Goal: Register for event/course: Sign up to attend an event or enroll in a course

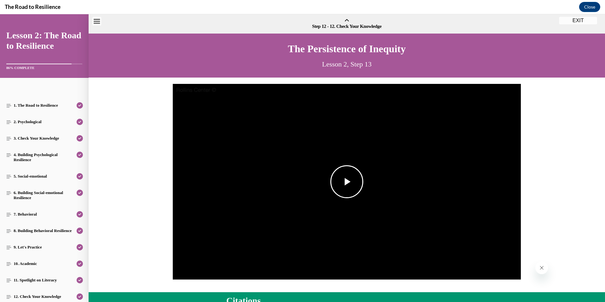
scroll to position [20, 0]
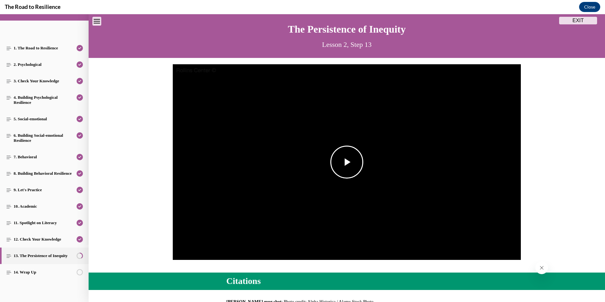
click at [347, 162] on span "Video player" at bounding box center [347, 162] width 0 height 0
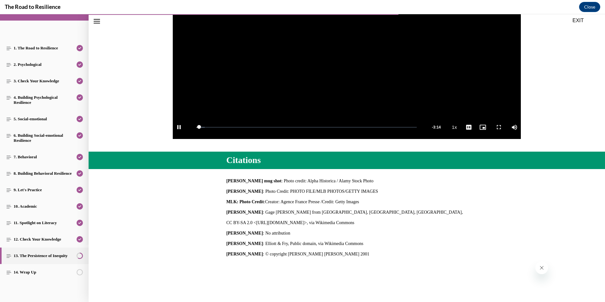
scroll to position [146, 0]
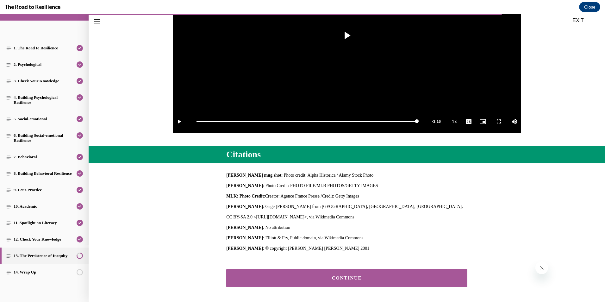
click at [346, 278] on div "CONTINUE" at bounding box center [347, 278] width 222 height 5
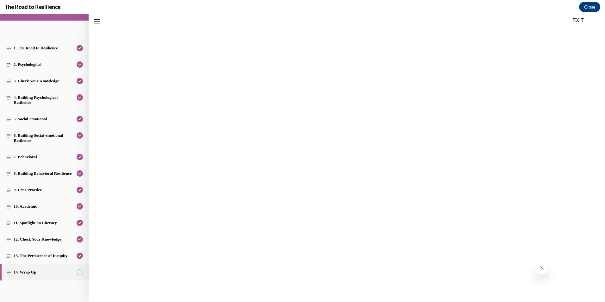
scroll to position [20, 0]
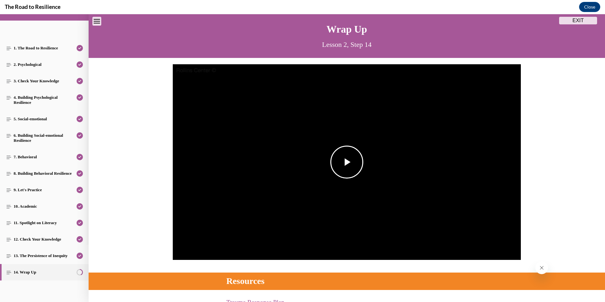
click at [347, 162] on span "Video player" at bounding box center [347, 162] width 0 height 0
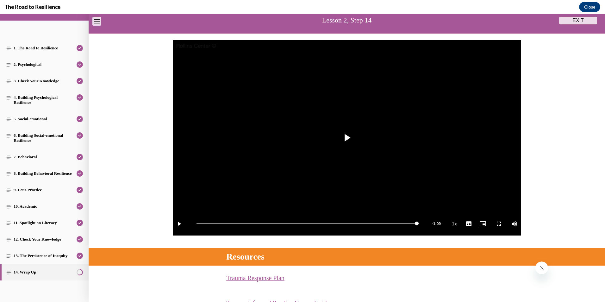
scroll to position [115, 0]
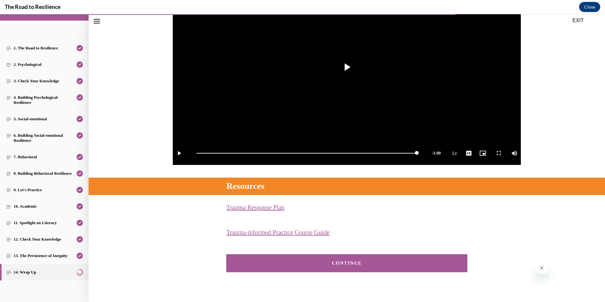
click at [328, 260] on button "CONTINUE" at bounding box center [346, 263] width 241 height 18
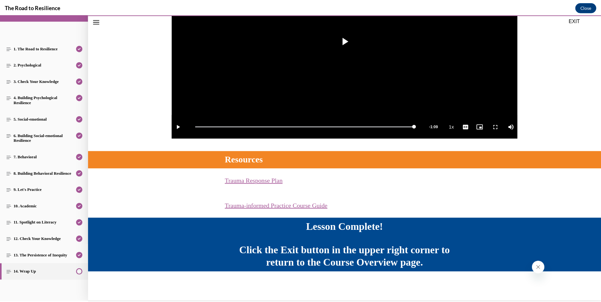
scroll to position [141, 0]
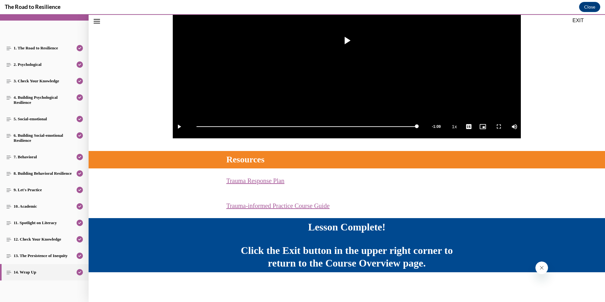
click at [583, 21] on button "EXIT" at bounding box center [579, 21] width 38 height 8
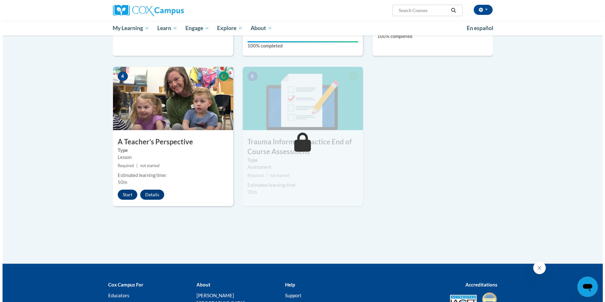
scroll to position [285, 0]
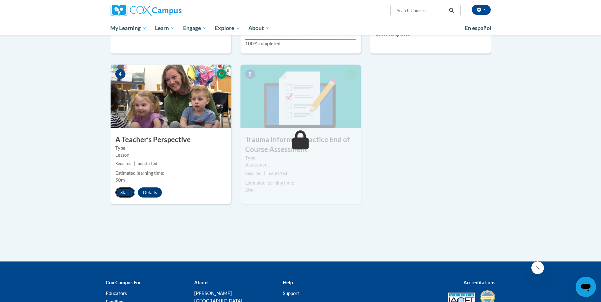
click at [124, 193] on button "Start" at bounding box center [125, 192] width 20 height 10
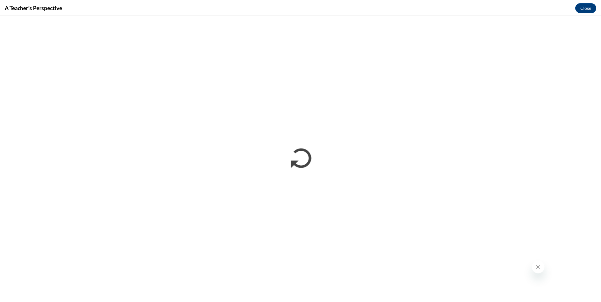
scroll to position [0, 0]
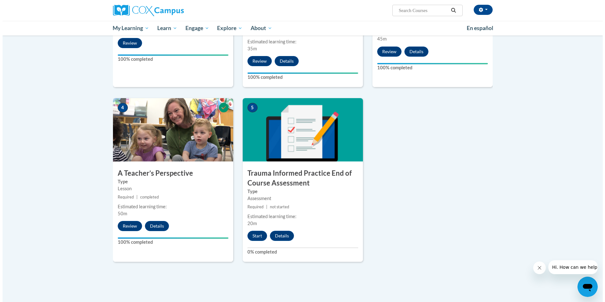
scroll to position [253, 0]
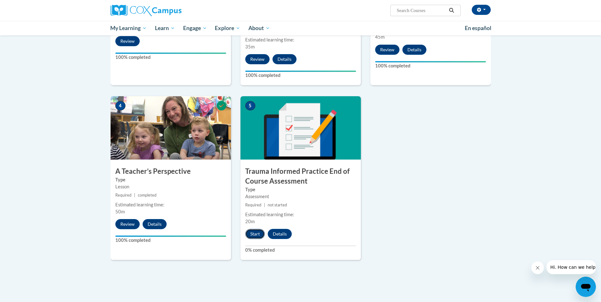
click at [258, 231] on button "Start" at bounding box center [255, 234] width 20 height 10
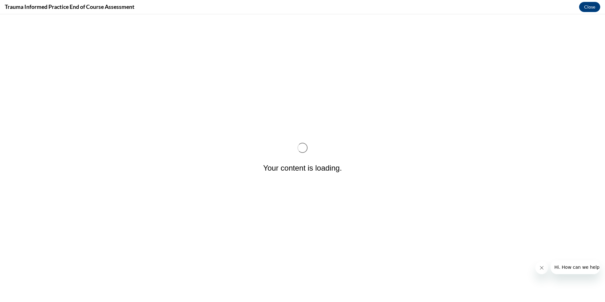
scroll to position [0, 0]
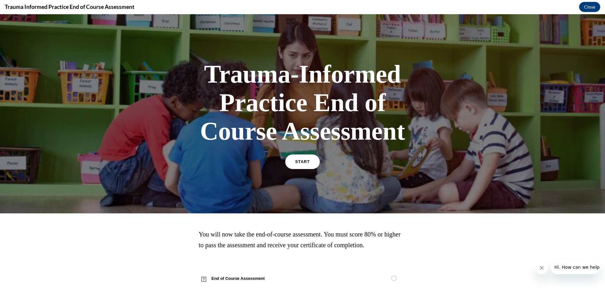
click at [295, 161] on span "START" at bounding box center [302, 162] width 15 height 5
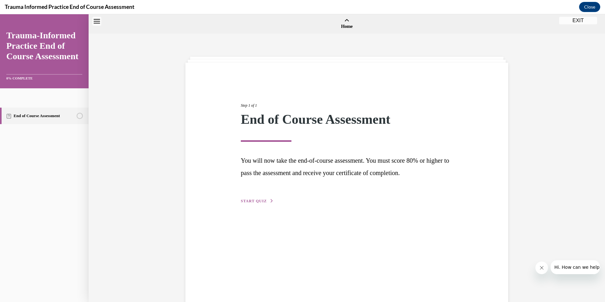
scroll to position [20, 0]
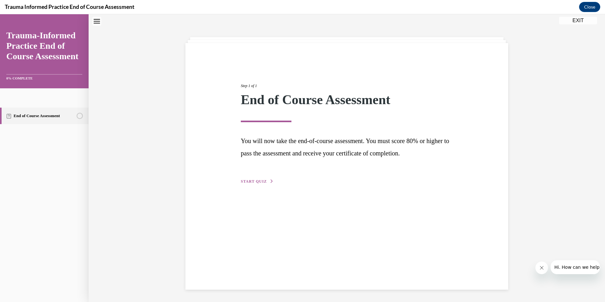
click at [253, 181] on span "START QUIZ" at bounding box center [254, 181] width 26 height 4
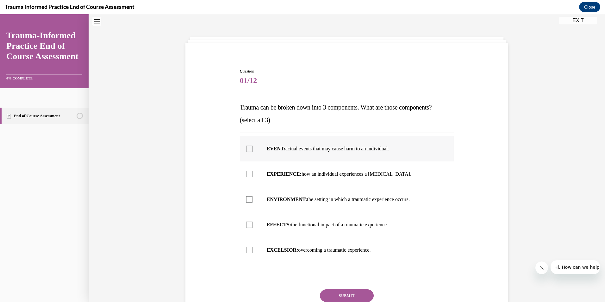
click at [245, 153] on label "EVENT: actual events that may cause harm to an individual." at bounding box center [347, 148] width 214 height 25
click at [246, 152] on input "EVENT: actual events that may cause harm to an individual." at bounding box center [249, 149] width 6 height 6
checkbox input "true"
click at [246, 173] on div at bounding box center [249, 174] width 6 height 6
click at [246, 173] on input "EXPERIENCE: how an individual experiences a stressor." at bounding box center [249, 174] width 6 height 6
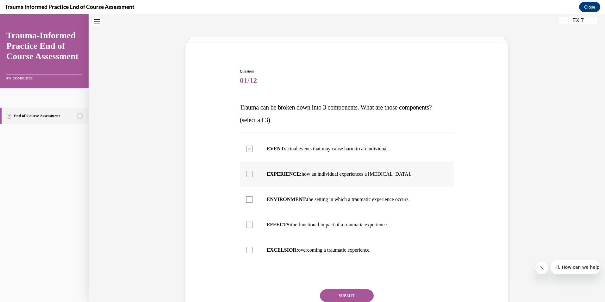
checkbox input "true"
click at [249, 224] on div at bounding box center [249, 225] width 6 height 6
click at [249, 224] on input "EFFECTS: the functional impact of a traumatic experience." at bounding box center [249, 225] width 6 height 6
checkbox input "true"
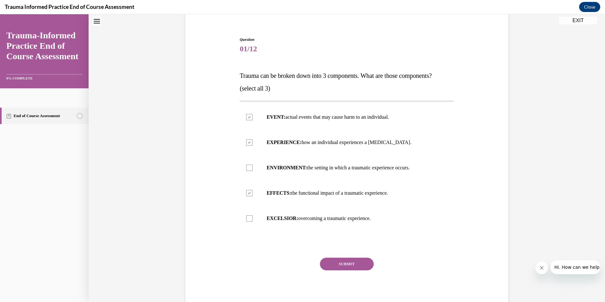
click at [349, 264] on button "SUBMIT" at bounding box center [347, 264] width 54 height 13
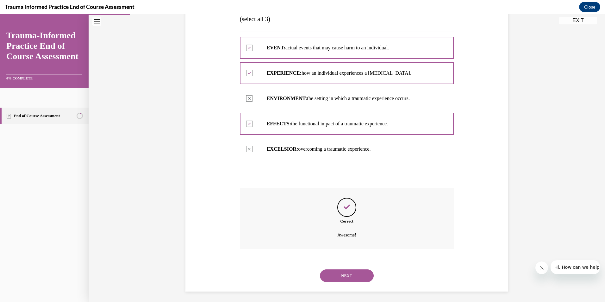
scroll to position [123, 0]
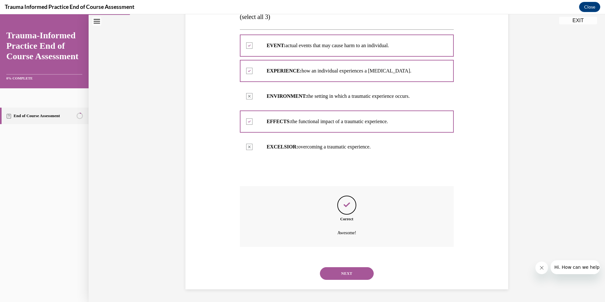
click at [347, 275] on button "NEXT" at bounding box center [347, 273] width 54 height 13
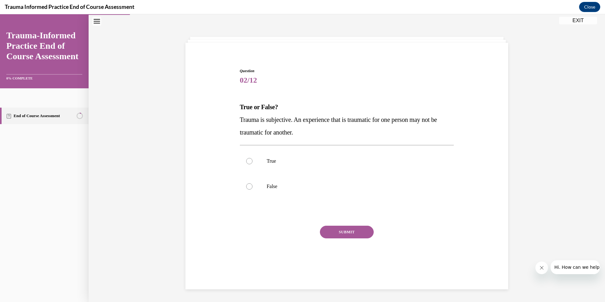
scroll to position [20, 0]
click at [249, 159] on div at bounding box center [249, 161] width 6 height 6
click at [249, 159] on input "True" at bounding box center [249, 161] width 6 height 6
radio input "true"
click at [352, 234] on button "SUBMIT" at bounding box center [347, 232] width 54 height 13
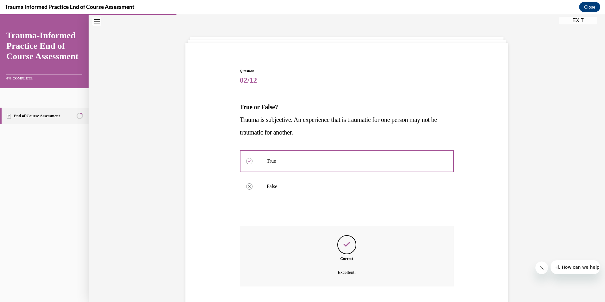
scroll to position [60, 0]
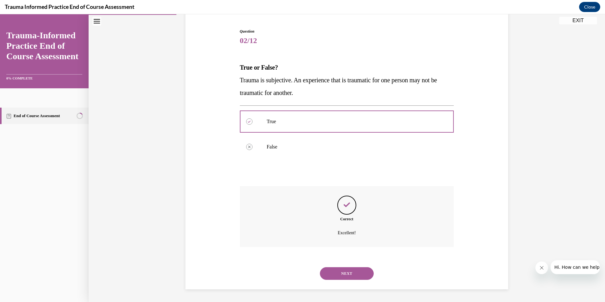
click at [345, 266] on div "NEXT" at bounding box center [347, 273] width 214 height 25
click at [346, 270] on button "NEXT" at bounding box center [347, 273] width 54 height 13
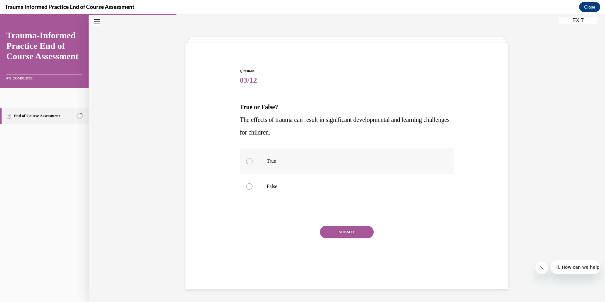
click at [246, 162] on div at bounding box center [249, 161] width 6 height 6
click at [246, 162] on input "True" at bounding box center [249, 161] width 6 height 6
radio input "true"
click at [346, 231] on button "SUBMIT" at bounding box center [347, 232] width 54 height 13
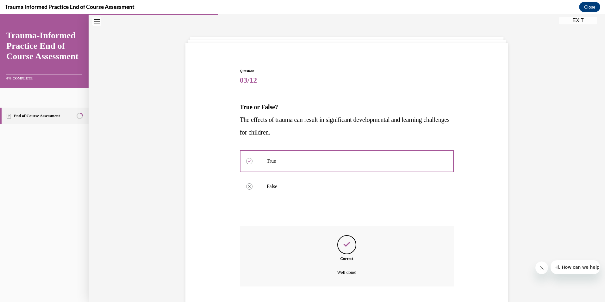
scroll to position [60, 0]
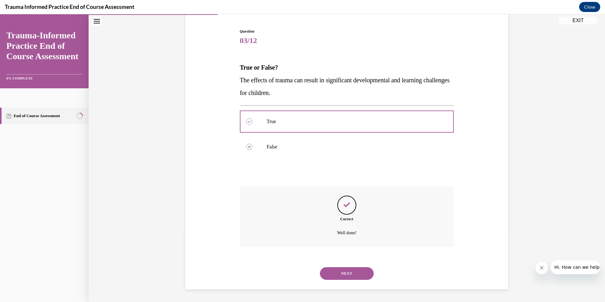
click at [350, 271] on button "NEXT" at bounding box center [347, 273] width 54 height 13
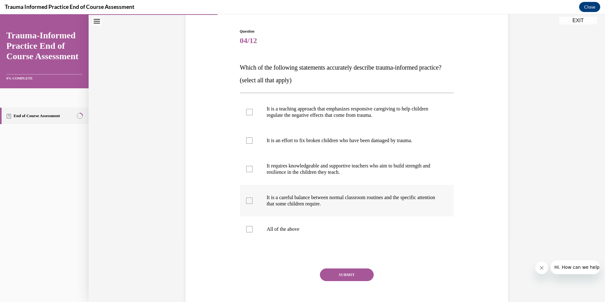
scroll to position [33, 0]
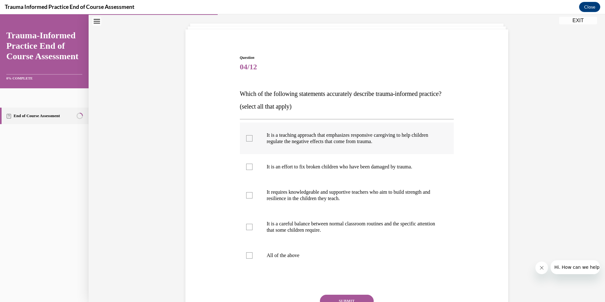
click at [246, 142] on div at bounding box center [249, 138] width 6 height 6
click at [246, 142] on input "It is a teaching approach that emphasizes responsive caregiving to help childre…" at bounding box center [249, 138] width 6 height 6
checkbox input "true"
click at [250, 230] on div at bounding box center [249, 227] width 6 height 6
click at [250, 230] on input "It is a careful balance between normal classroom routines and the specific atte…" at bounding box center [249, 227] width 6 height 6
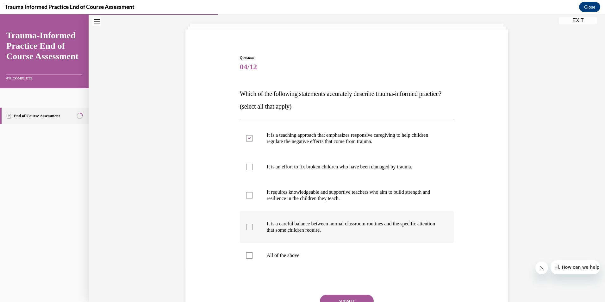
checkbox input "true"
click at [248, 199] on div at bounding box center [249, 195] width 6 height 6
click at [248, 199] on input "It requires knowledgeable and supportive teachers who aim to build strength and…" at bounding box center [249, 195] width 6 height 6
checkbox input "true"
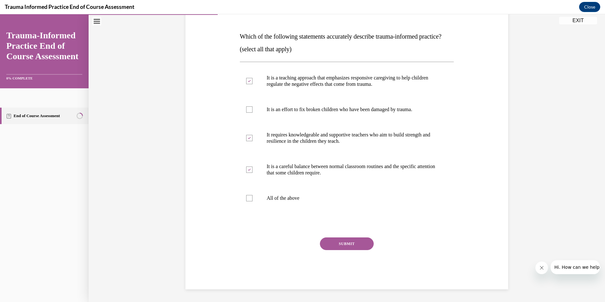
scroll to position [97, 0]
click at [347, 248] on button "SUBMIT" at bounding box center [347, 244] width 54 height 13
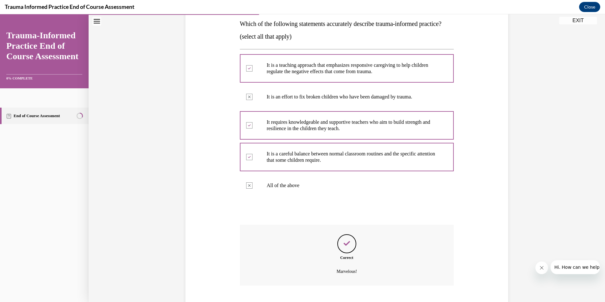
scroll to position [155, 0]
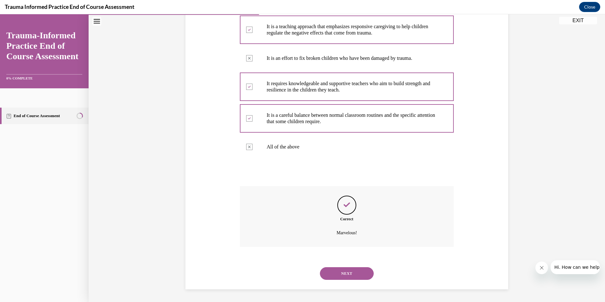
click at [349, 274] on button "NEXT" at bounding box center [347, 273] width 54 height 13
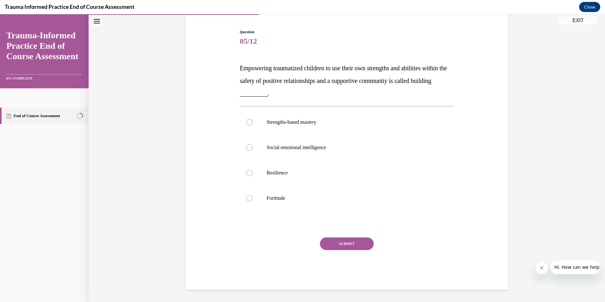
scroll to position [59, 0]
click at [247, 173] on div at bounding box center [249, 173] width 6 height 6
click at [247, 173] on input "Resilience" at bounding box center [249, 173] width 6 height 6
radio input "true"
click at [343, 246] on button "SUBMIT" at bounding box center [347, 244] width 54 height 13
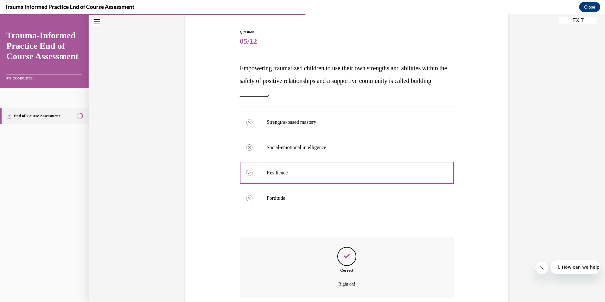
scroll to position [110, 0]
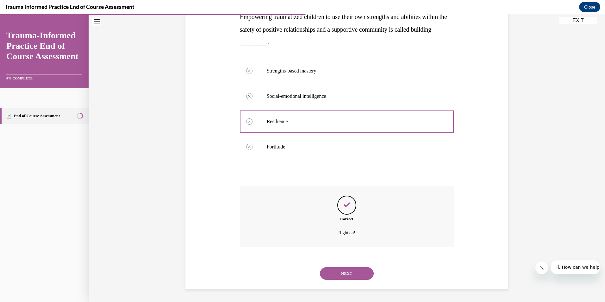
click at [337, 275] on button "NEXT" at bounding box center [347, 273] width 54 height 13
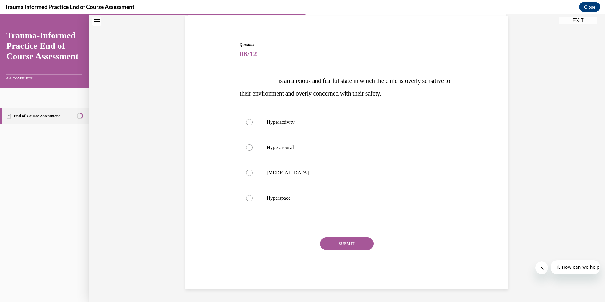
scroll to position [46, 0]
click at [246, 146] on div at bounding box center [249, 147] width 6 height 6
click at [246, 146] on input "Hyperarousal" at bounding box center [249, 147] width 6 height 6
radio input "true"
click at [347, 242] on button "SUBMIT" at bounding box center [347, 244] width 54 height 13
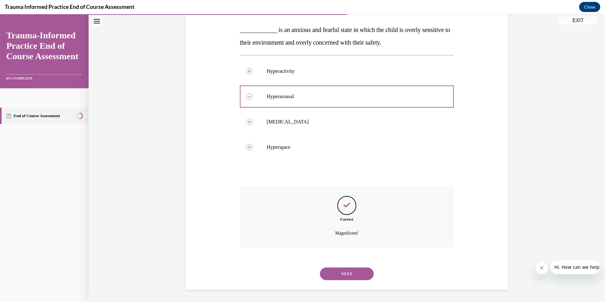
scroll to position [98, 0]
click at [355, 269] on button "NEXT" at bounding box center [347, 273] width 54 height 13
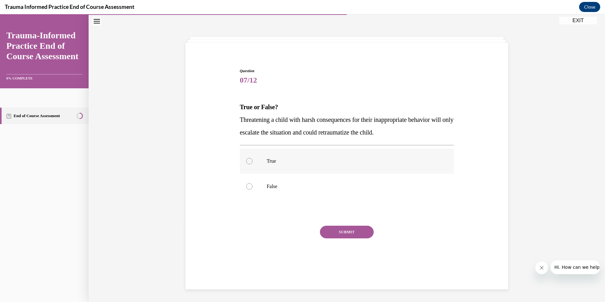
click at [247, 162] on div at bounding box center [249, 161] width 6 height 6
click at [247, 162] on input "True" at bounding box center [249, 161] width 6 height 6
radio input "true"
click at [354, 229] on button "SUBMIT" at bounding box center [347, 232] width 54 height 13
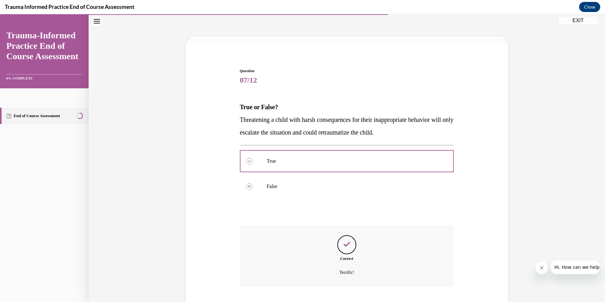
scroll to position [60, 0]
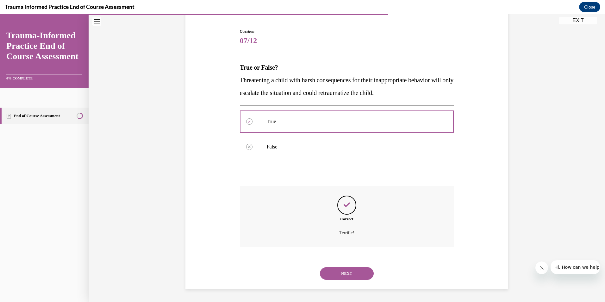
click at [348, 274] on button "NEXT" at bounding box center [347, 273] width 54 height 13
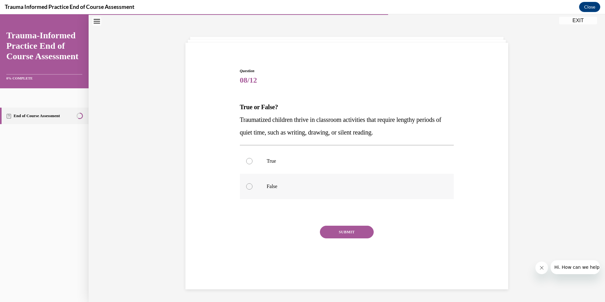
click at [244, 187] on label "False" at bounding box center [347, 186] width 214 height 25
click at [246, 187] on input "False" at bounding box center [249, 186] width 6 height 6
radio input "true"
click at [347, 231] on button "SUBMIT" at bounding box center [347, 232] width 54 height 13
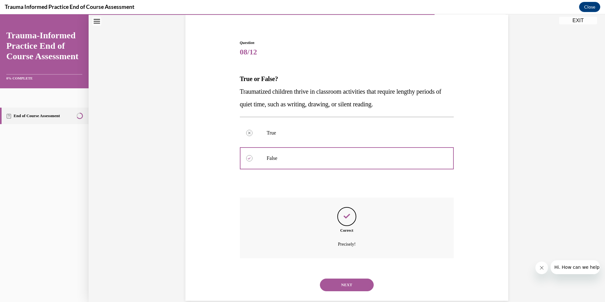
scroll to position [60, 0]
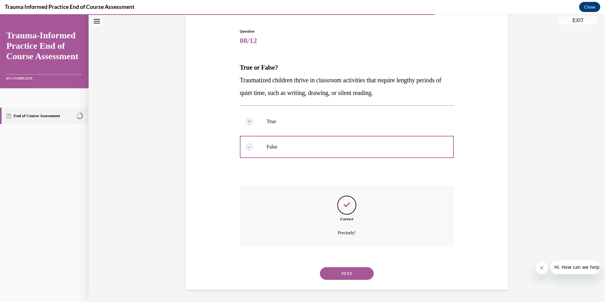
click at [348, 271] on button "NEXT" at bounding box center [347, 273] width 54 height 13
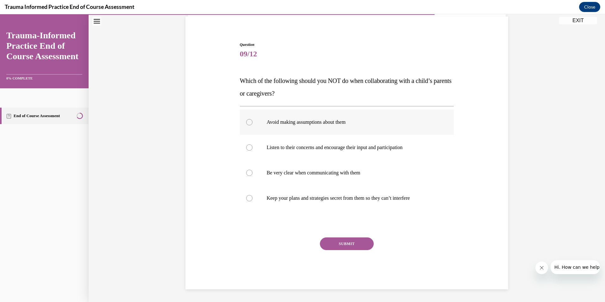
scroll to position [20, 0]
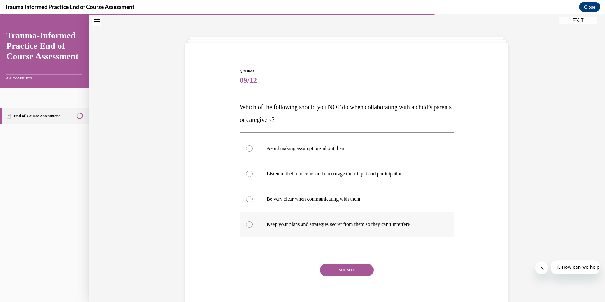
click at [248, 224] on div at bounding box center [249, 224] width 6 height 6
click at [248, 224] on input "Keep your plans and strategies secret from them so they can’t interfere" at bounding box center [249, 224] width 6 height 6
radio input "true"
click at [247, 149] on div at bounding box center [249, 148] width 6 height 6
click at [247, 149] on input "Avoid making assumptions about them" at bounding box center [249, 148] width 6 height 6
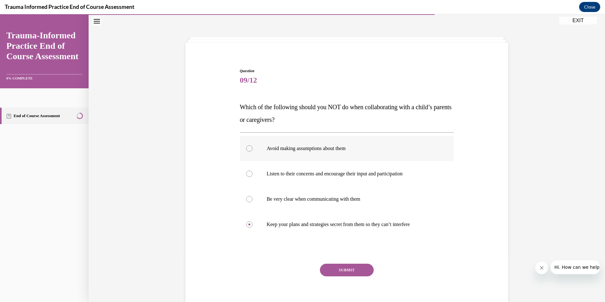
radio input "true"
click at [249, 224] on div at bounding box center [249, 224] width 6 height 6
click at [249, 224] on input "Keep your plans and strategies secret from them so they can’t interfere" at bounding box center [249, 224] width 6 height 6
radio input "true"
drag, startPoint x: 351, startPoint y: 270, endPoint x: 320, endPoint y: 255, distance: 34.7
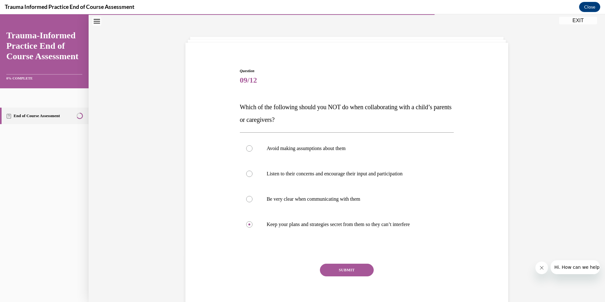
click at [351, 270] on button "SUBMIT" at bounding box center [347, 270] width 54 height 13
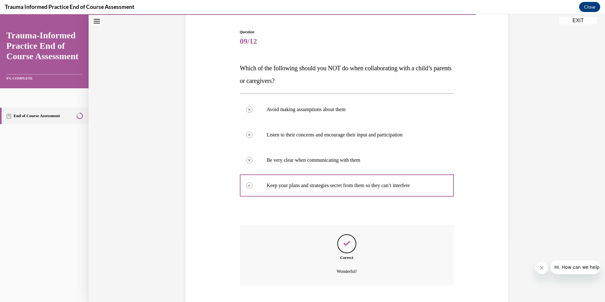
scroll to position [98, 0]
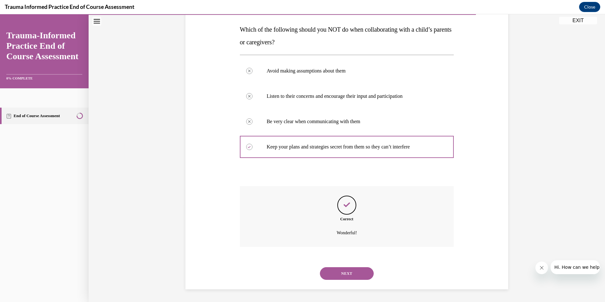
click at [344, 270] on button "NEXT" at bounding box center [347, 273] width 54 height 13
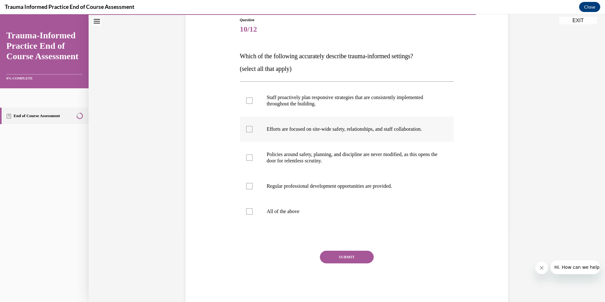
click at [247, 129] on div at bounding box center [249, 129] width 6 height 6
click at [247, 129] on input "Efforts are focused on site-wide safety, relationships, and staff collaboration." at bounding box center [249, 129] width 6 height 6
checkbox input "true"
click at [246, 185] on div at bounding box center [249, 186] width 6 height 6
click at [246, 185] on input "Regular professional development opportunities are provided." at bounding box center [249, 186] width 6 height 6
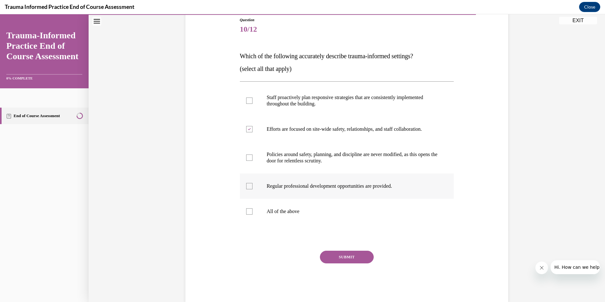
checkbox input "true"
click at [246, 101] on div at bounding box center [249, 101] width 6 height 6
click at [246, 101] on input "Staff proactively plan responsive strategies that are consistently implemented …" at bounding box center [249, 101] width 6 height 6
checkbox input "true"
click at [338, 257] on button "SUBMIT" at bounding box center [347, 257] width 54 height 13
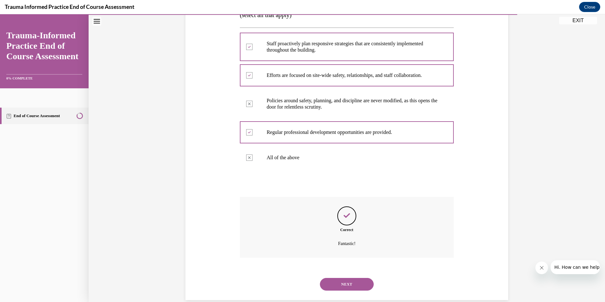
scroll to position [136, 0]
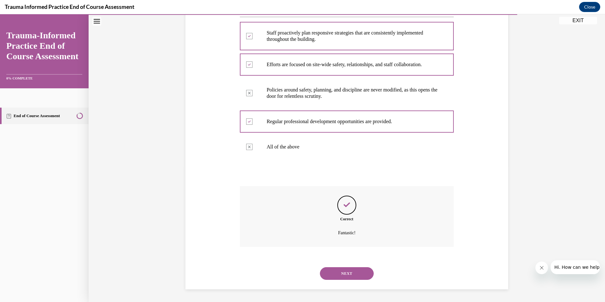
click at [338, 270] on button "NEXT" at bounding box center [347, 273] width 54 height 13
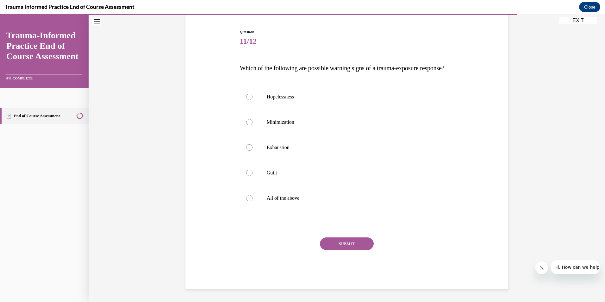
scroll to position [71, 0]
click at [242, 197] on label "All of the above" at bounding box center [347, 198] width 214 height 25
click at [246, 197] on input "All of the above" at bounding box center [249, 198] width 6 height 6
radio input "true"
click at [358, 244] on button "SUBMIT" at bounding box center [347, 244] width 54 height 13
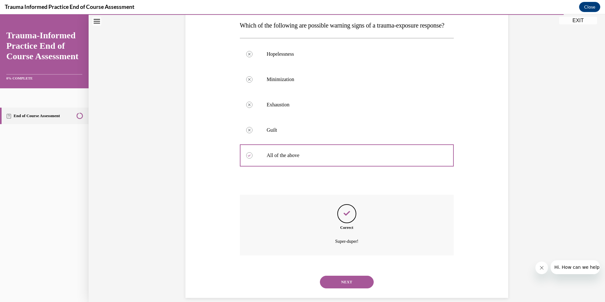
scroll to position [123, 0]
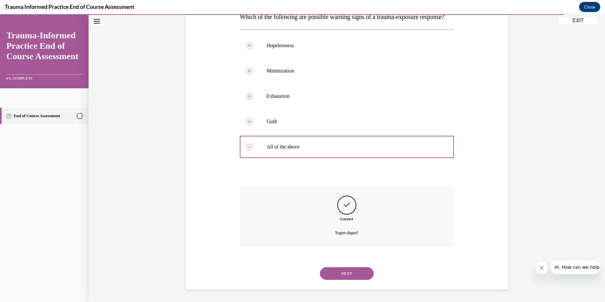
click at [350, 276] on button "NEXT" at bounding box center [347, 273] width 54 height 13
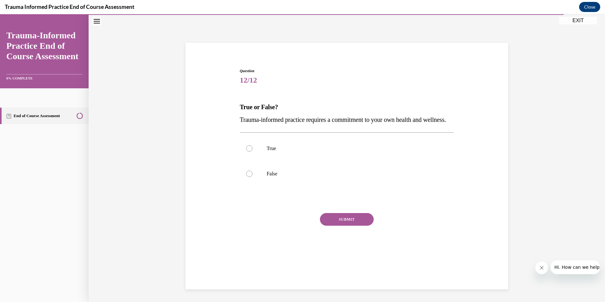
scroll to position [20, 0]
click at [249, 152] on div at bounding box center [249, 148] width 6 height 6
click at [249, 152] on input "True" at bounding box center [249, 148] width 6 height 6
radio input "true"
click at [338, 226] on button "SUBMIT" at bounding box center [347, 219] width 54 height 13
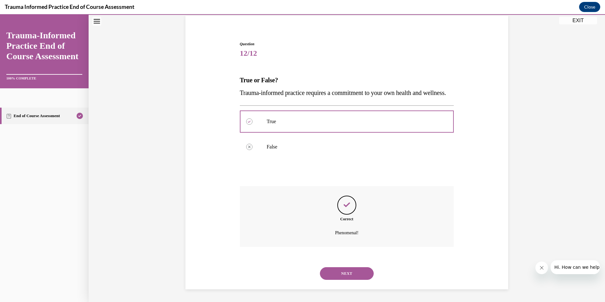
scroll to position [60, 0]
click at [347, 274] on button "NEXT" at bounding box center [347, 273] width 54 height 13
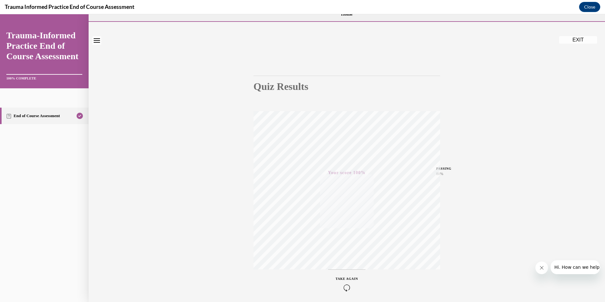
scroll to position [0, 0]
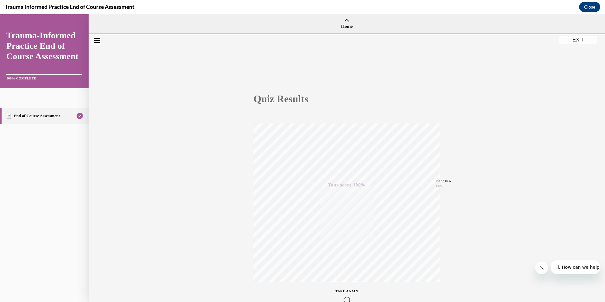
click at [580, 38] on button "EXIT" at bounding box center [579, 40] width 38 height 8
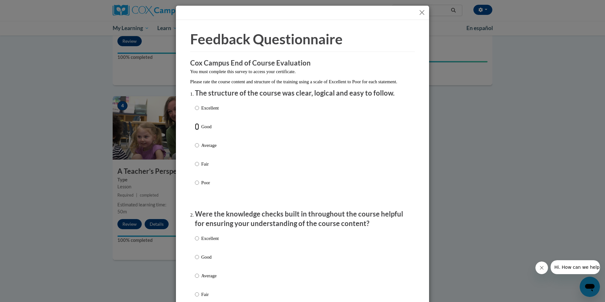
click at [195, 130] on input "Good" at bounding box center [197, 126] width 4 height 7
radio input "true"
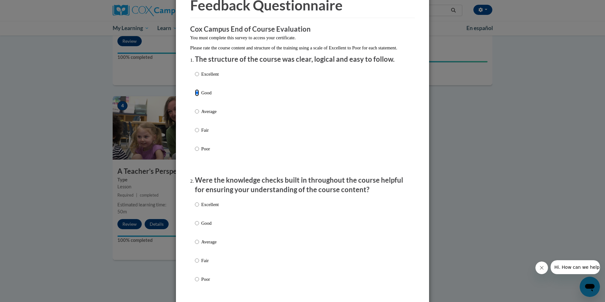
scroll to position [95, 0]
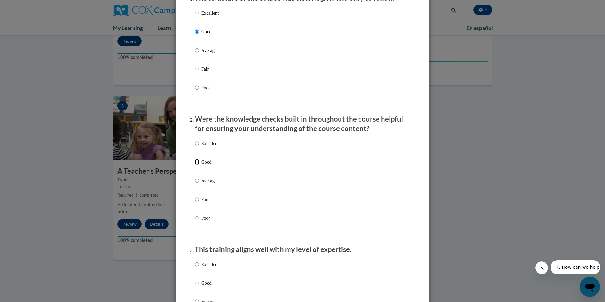
click at [196, 166] on input "Good" at bounding box center [197, 162] width 4 height 7
radio input "true"
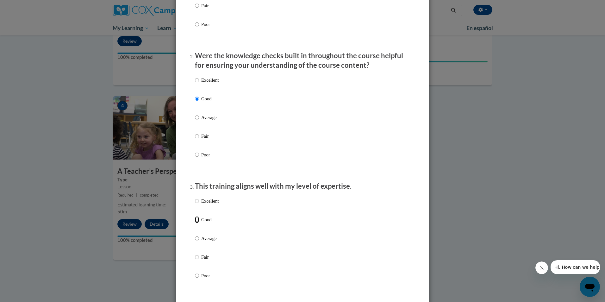
click at [196, 223] on input "Good" at bounding box center [197, 219] width 4 height 7
radio input "true"
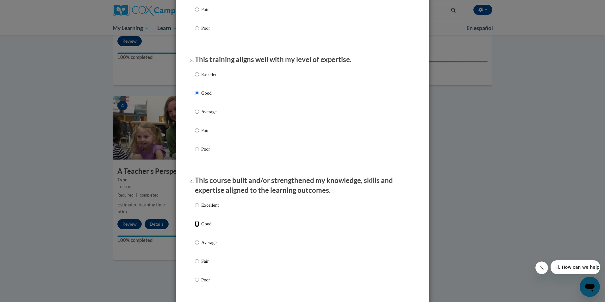
click at [197, 227] on input "Good" at bounding box center [197, 223] width 4 height 7
radio input "true"
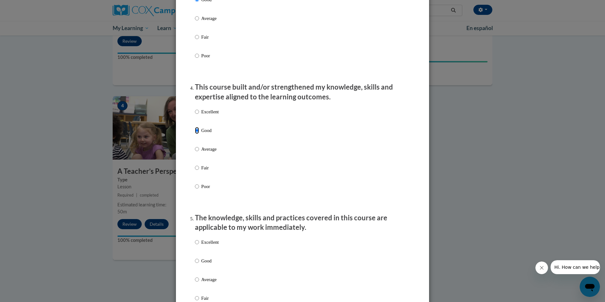
scroll to position [380, 0]
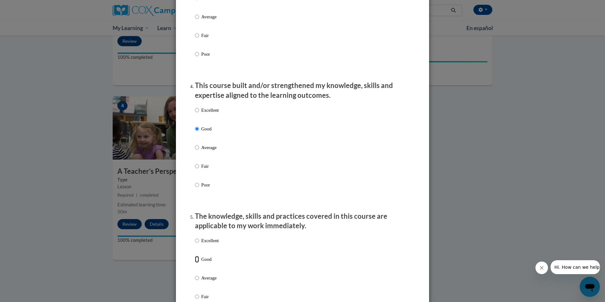
click at [195, 263] on input "Good" at bounding box center [197, 259] width 4 height 7
radio input "true"
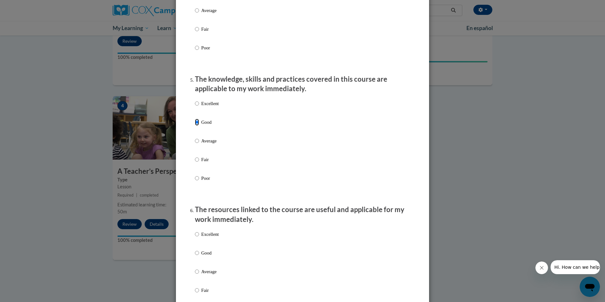
scroll to position [570, 0]
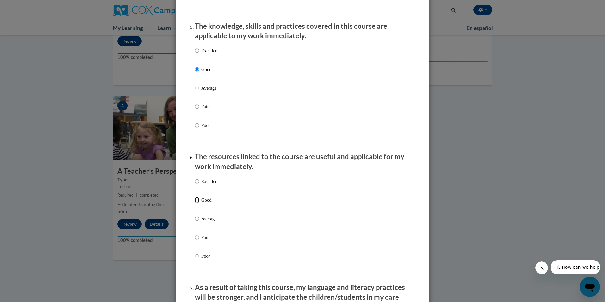
click at [195, 204] on input "Good" at bounding box center [197, 200] width 4 height 7
radio input "true"
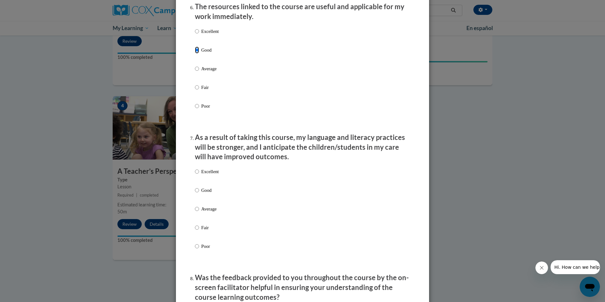
scroll to position [728, 0]
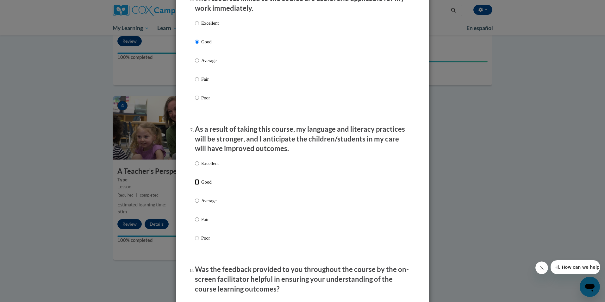
click at [195, 186] on input "Good" at bounding box center [197, 182] width 4 height 7
radio input "true"
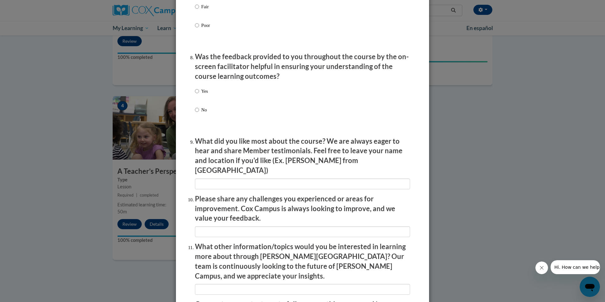
scroll to position [950, 0]
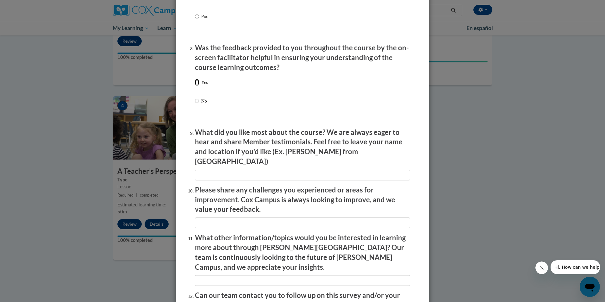
click at [195, 86] on input "Yes" at bounding box center [197, 82] width 4 height 7
radio input "true"
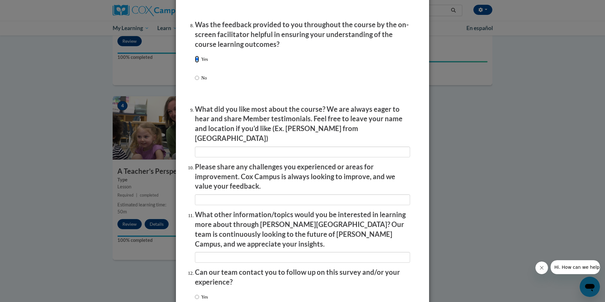
scroll to position [1014, 0]
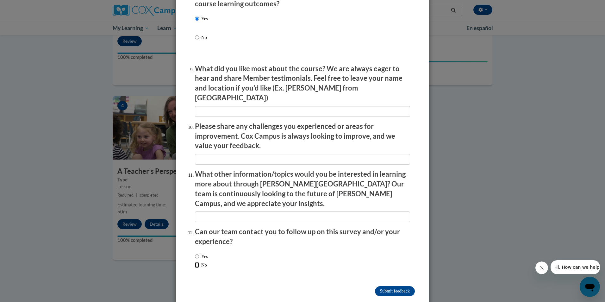
click at [196, 262] on input "No" at bounding box center [197, 265] width 4 height 7
radio input "true"
click at [392, 286] on input "Submit feedback" at bounding box center [395, 291] width 40 height 10
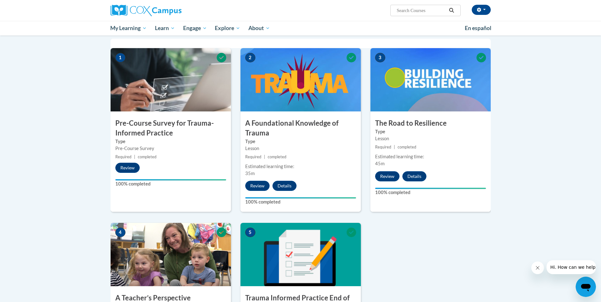
scroll to position [0, 0]
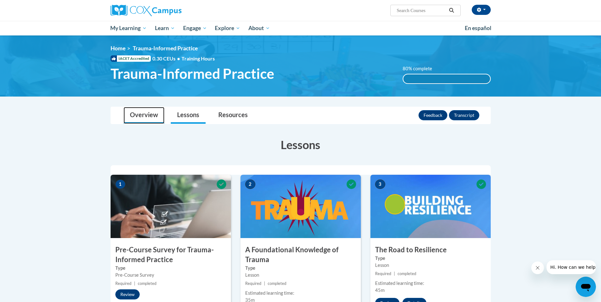
click at [139, 113] on link "Overview" at bounding box center [144, 115] width 41 height 17
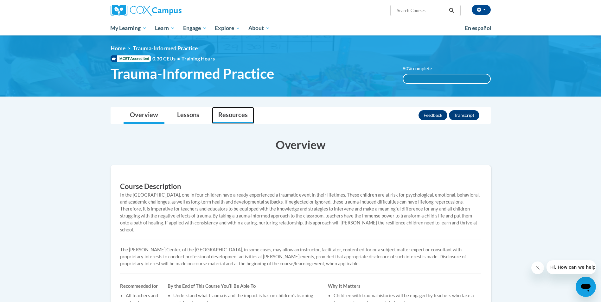
click at [233, 118] on link "Resources" at bounding box center [233, 115] width 42 height 17
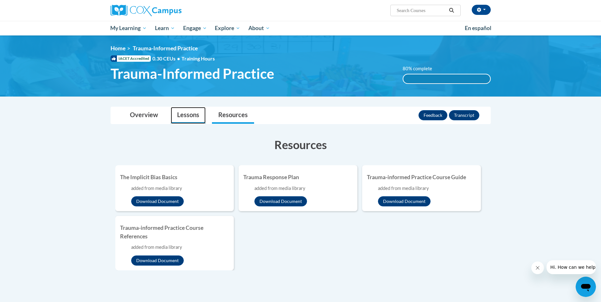
click at [185, 114] on link "Lessons" at bounding box center [188, 115] width 35 height 17
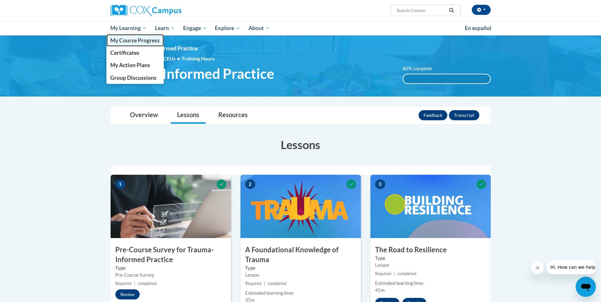
click at [130, 41] on span "My Course Progress" at bounding box center [134, 40] width 49 height 7
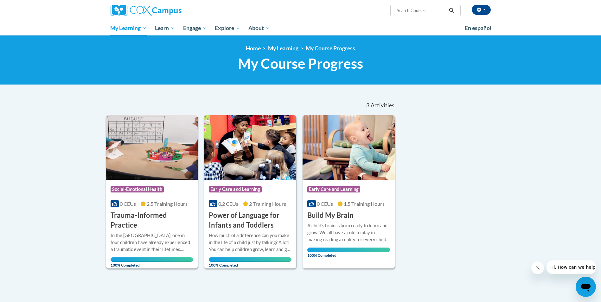
click at [133, 170] on img at bounding box center [152, 147] width 92 height 65
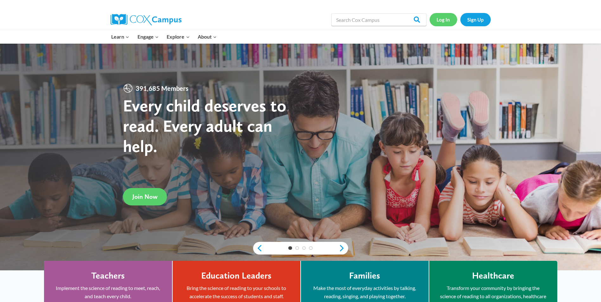
click at [439, 21] on link "Log In" at bounding box center [443, 19] width 28 height 13
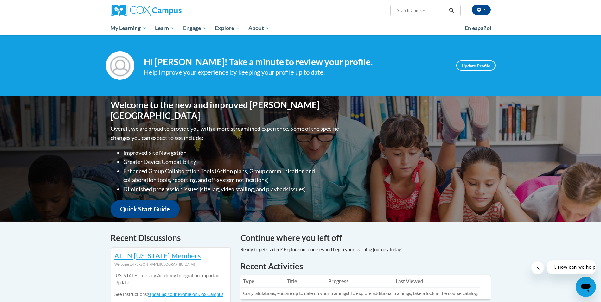
click at [404, 8] on input "Search..." at bounding box center [421, 11] width 51 height 8
type input "Rhyme with me"
click at [453, 11] on icon "Search" at bounding box center [451, 10] width 6 height 5
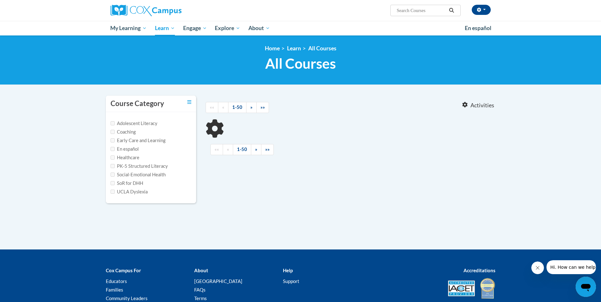
type input "Rhyme with me"
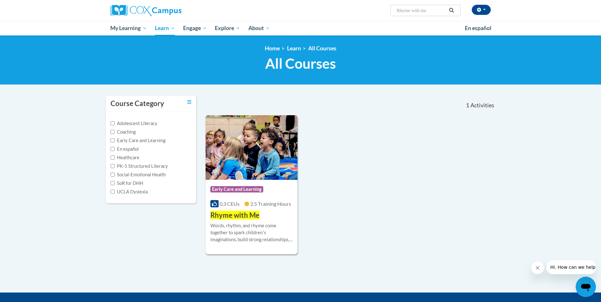
click at [241, 194] on div "Course Category: Early Care and Learning" at bounding box center [251, 190] width 83 height 14
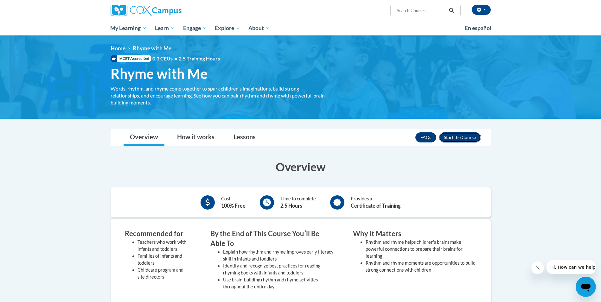
click at [465, 133] on button "Enroll" at bounding box center [460, 137] width 42 height 10
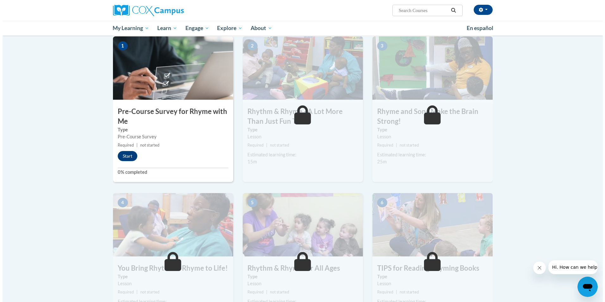
scroll to position [158, 0]
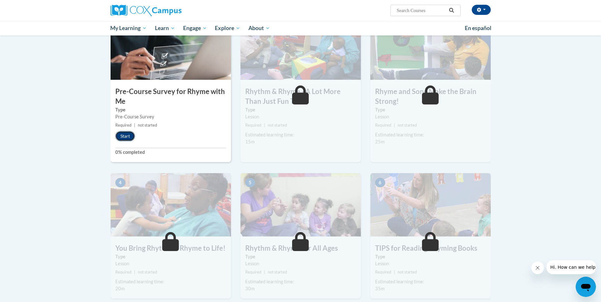
click at [121, 135] on button "Start" at bounding box center [125, 136] width 20 height 10
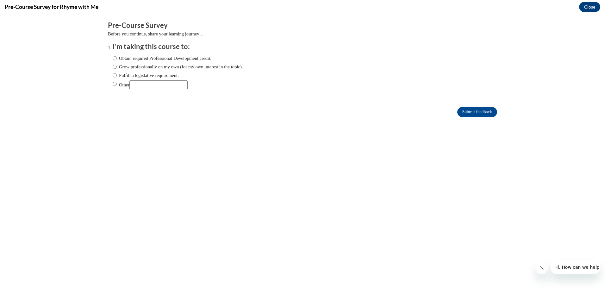
scroll to position [0, 0]
click at [113, 58] on input "Obtain required Professional Development credit." at bounding box center [115, 58] width 4 height 7
radio input "true"
click at [464, 110] on input "Submit feedback" at bounding box center [478, 112] width 40 height 10
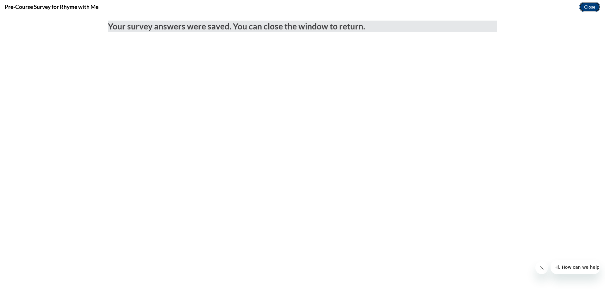
click at [590, 7] on button "Close" at bounding box center [590, 7] width 21 height 10
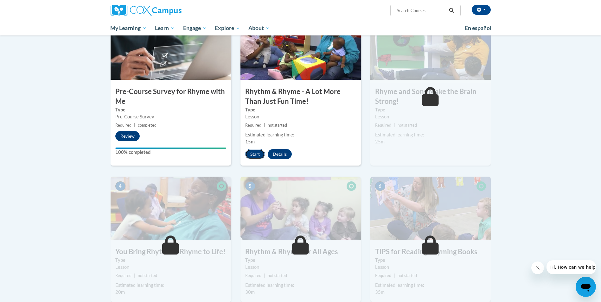
click at [255, 151] on button "Start" at bounding box center [255, 154] width 20 height 10
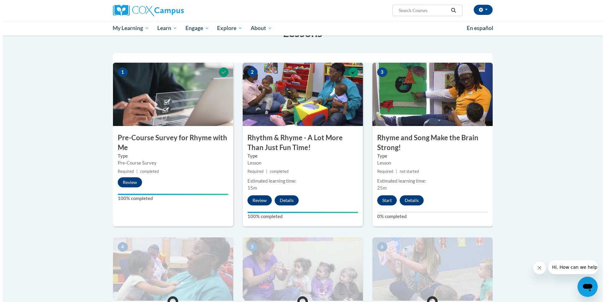
scroll to position [127, 0]
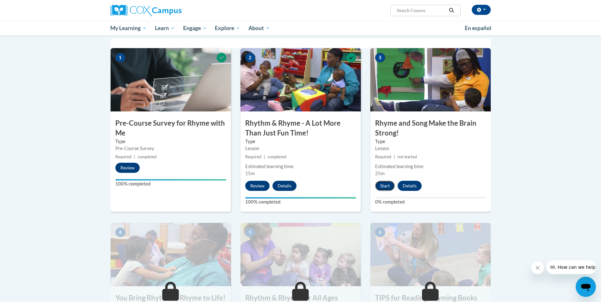
click at [385, 187] on button "Start" at bounding box center [385, 186] width 20 height 10
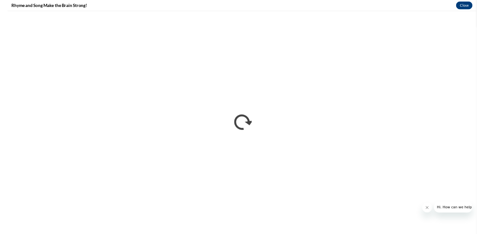
scroll to position [0, 0]
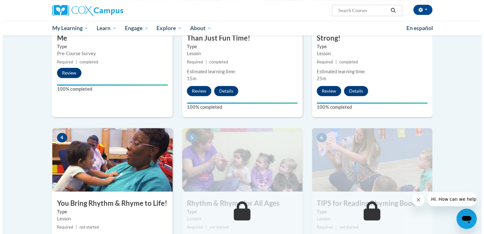
scroll to position [253, 0]
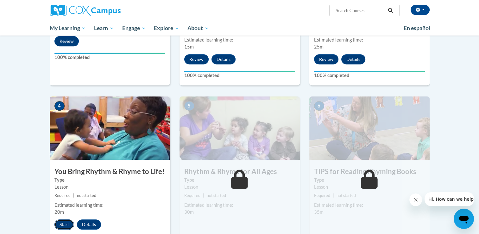
click at [66, 225] on button "Start" at bounding box center [64, 224] width 20 height 10
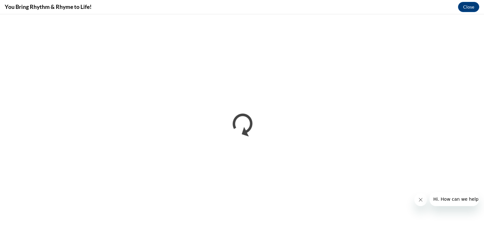
scroll to position [0, 0]
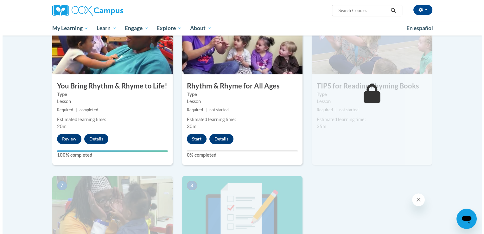
scroll to position [339, 0]
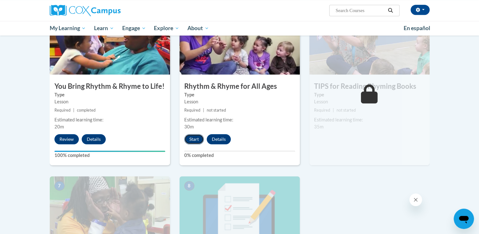
click at [193, 137] on button "Start" at bounding box center [194, 139] width 20 height 10
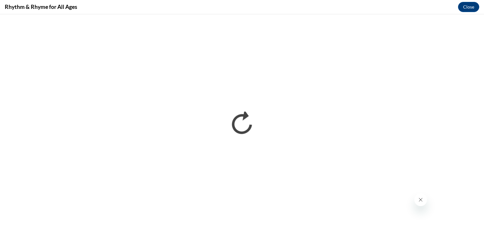
scroll to position [0, 0]
click at [420, 199] on icon "Close message from company" at bounding box center [420, 199] width 3 height 3
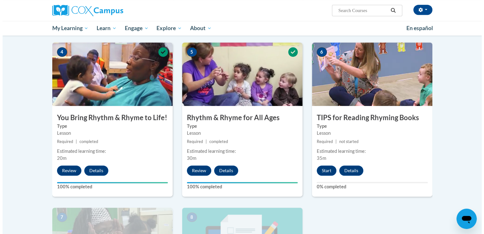
scroll to position [317, 0]
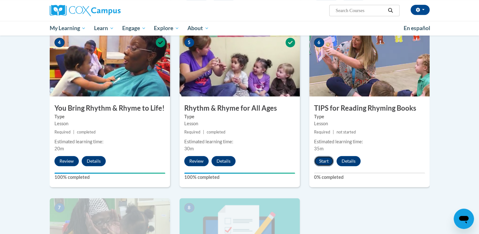
click at [322, 159] on button "Start" at bounding box center [324, 161] width 20 height 10
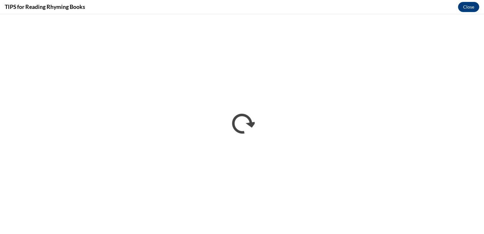
scroll to position [0, 0]
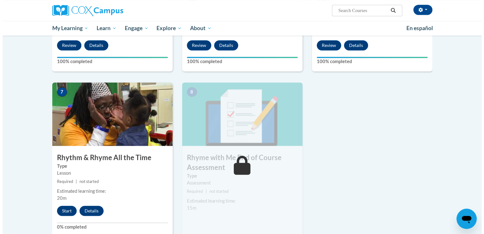
scroll to position [443, 0]
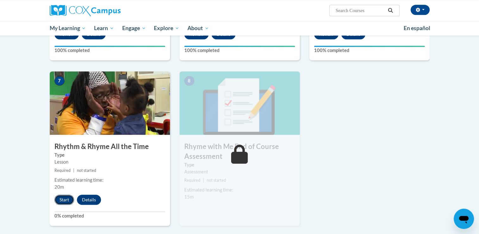
click at [59, 198] on button "Start" at bounding box center [64, 199] width 20 height 10
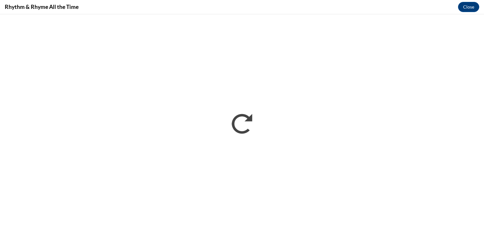
scroll to position [0, 0]
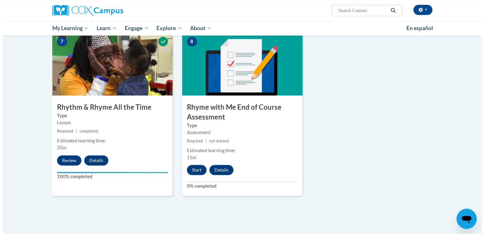
scroll to position [507, 0]
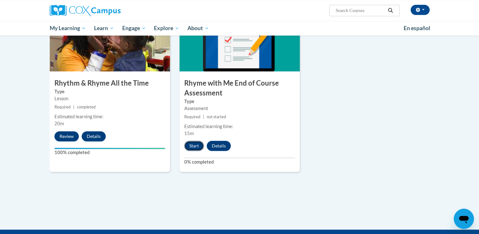
click at [200, 146] on button "Start" at bounding box center [194, 146] width 20 height 10
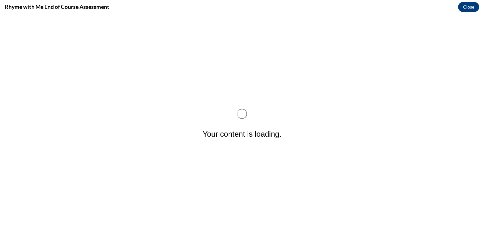
scroll to position [0, 0]
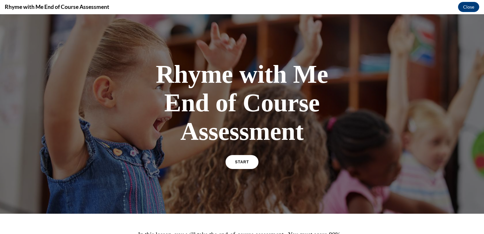
click at [240, 152] on div "Rhyme with Me End of Course Assessment START" at bounding box center [242, 114] width 222 height 121
click at [239, 159] on link "START" at bounding box center [242, 162] width 35 height 15
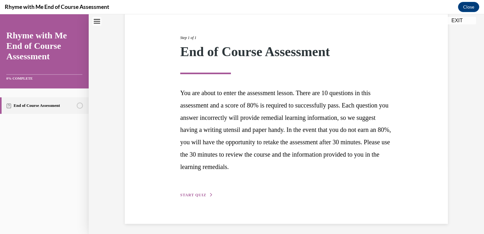
scroll to position [70, 0]
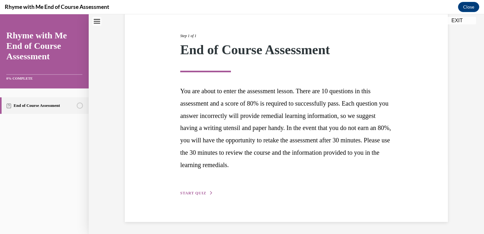
click at [194, 193] on span "START QUIZ" at bounding box center [193, 193] width 26 height 4
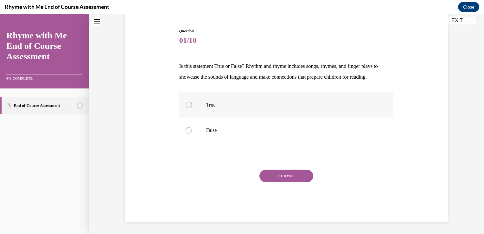
click at [186, 104] on div at bounding box center [189, 105] width 6 height 6
click at [186, 104] on input "True" at bounding box center [189, 105] width 6 height 6
radio input "true"
click at [294, 179] on button "SUBMIT" at bounding box center [286, 175] width 54 height 13
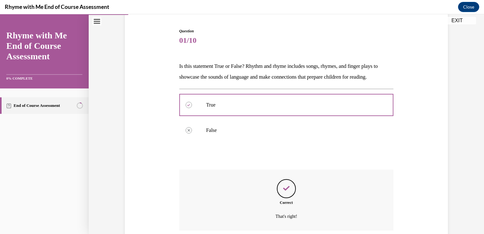
scroll to position [111, 0]
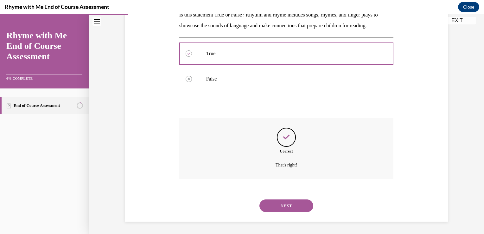
click at [294, 206] on button "NEXT" at bounding box center [286, 205] width 54 height 13
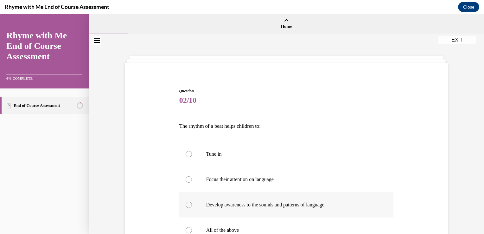
scroll to position [32, 0]
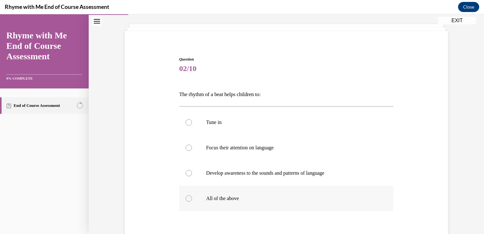
click at [187, 198] on div at bounding box center [189, 198] width 6 height 6
click at [187, 198] on input "All of the above" at bounding box center [189, 198] width 6 height 6
radio input "true"
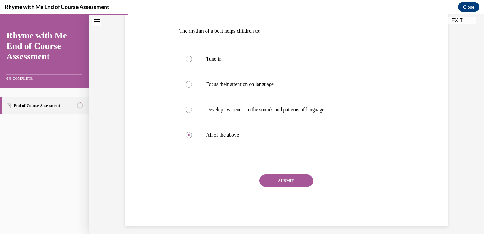
click at [280, 178] on button "SUBMIT" at bounding box center [286, 180] width 54 height 13
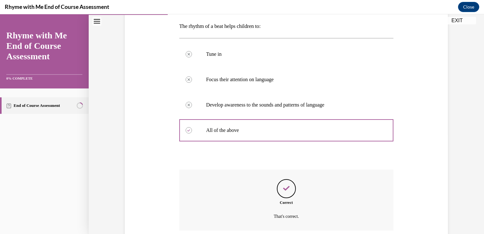
scroll to position [151, 0]
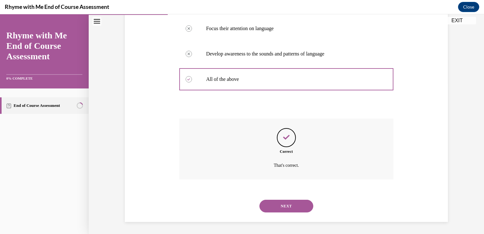
click at [280, 205] on button "NEXT" at bounding box center [286, 206] width 54 height 13
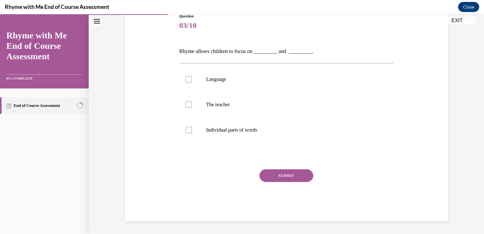
scroll to position [70, 0]
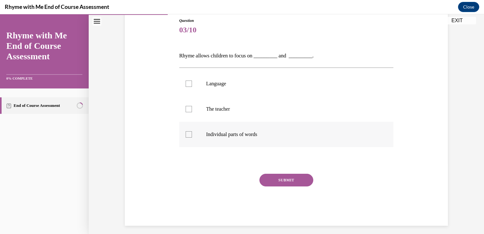
click at [188, 134] on div at bounding box center [189, 134] width 6 height 6
click at [188, 134] on input "Individual parts of words" at bounding box center [189, 134] width 6 height 6
checkbox input "true"
click at [187, 84] on div at bounding box center [189, 83] width 6 height 6
click at [187, 84] on input "Language" at bounding box center [189, 83] width 6 height 6
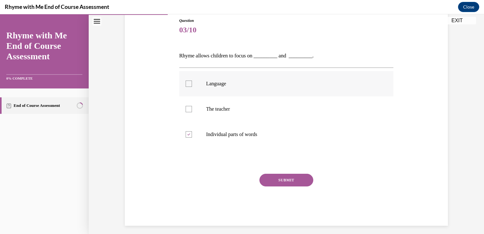
checkbox input "true"
click at [284, 181] on button "SUBMIT" at bounding box center [286, 180] width 54 height 13
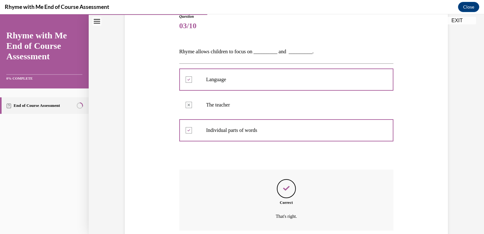
scroll to position [125, 0]
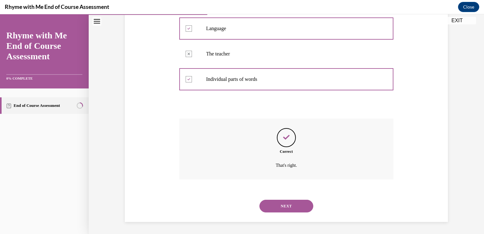
click at [289, 203] on button "NEXT" at bounding box center [286, 206] width 54 height 13
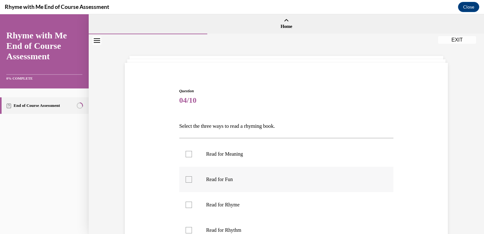
scroll to position [32, 0]
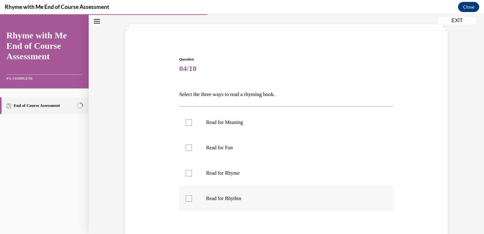
click at [188, 197] on div at bounding box center [189, 198] width 6 height 6
click at [188, 197] on input "Read for Rhythm" at bounding box center [189, 198] width 6 height 6
checkbox input "true"
click at [187, 146] on div at bounding box center [189, 147] width 6 height 6
click at [187, 146] on input "Read for Fun" at bounding box center [189, 147] width 6 height 6
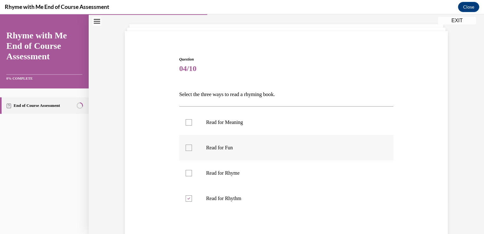
checkbox input "true"
click at [187, 122] on div at bounding box center [189, 122] width 6 height 6
click at [187, 122] on input "Read for Meaning" at bounding box center [189, 122] width 6 height 6
checkbox input "true"
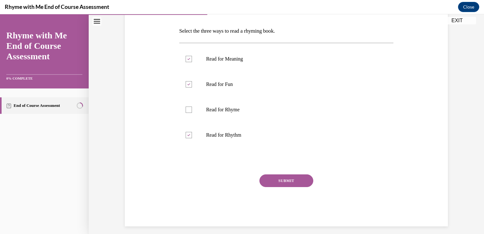
click at [289, 176] on button "SUBMIT" at bounding box center [286, 180] width 54 height 13
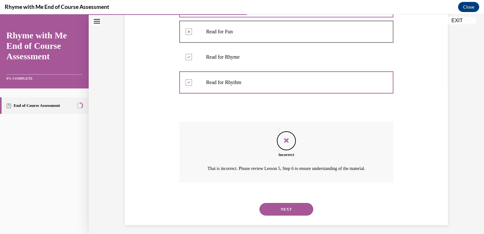
scroll to position [158, 0]
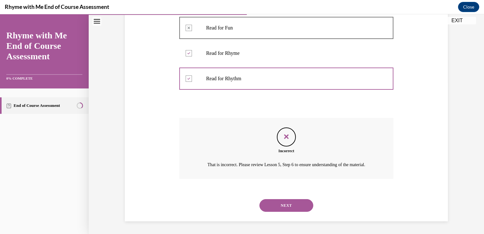
click at [280, 203] on button "NEXT" at bounding box center [286, 205] width 54 height 13
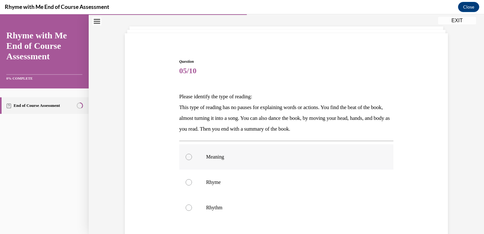
scroll to position [95, 0]
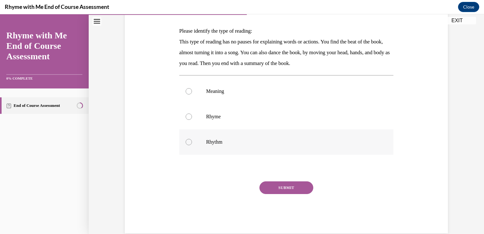
click at [186, 140] on div at bounding box center [189, 142] width 6 height 6
click at [186, 140] on input "Rhythm" at bounding box center [189, 142] width 6 height 6
radio input "true"
click at [299, 186] on button "SUBMIT" at bounding box center [286, 187] width 54 height 13
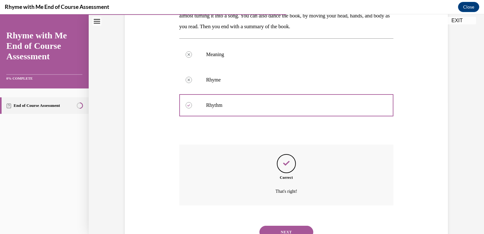
scroll to position [158, 0]
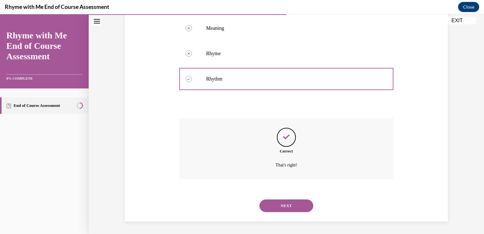
click at [284, 204] on button "NEXT" at bounding box center [286, 205] width 54 height 13
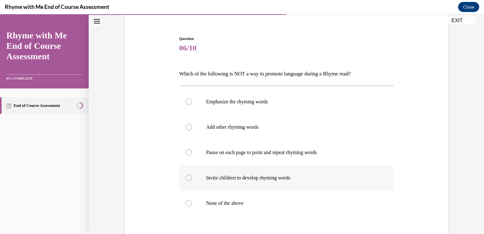
scroll to position [63, 0]
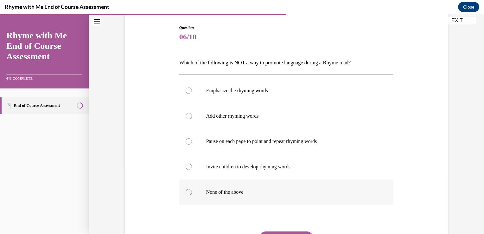
click at [186, 190] on div at bounding box center [189, 192] width 6 height 6
click at [186, 190] on input "None of the above" at bounding box center [189, 192] width 6 height 6
radio input "true"
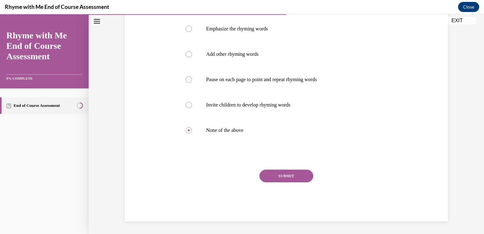
click at [291, 175] on button "SUBMIT" at bounding box center [286, 175] width 54 height 13
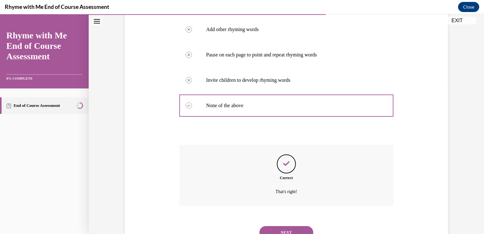
scroll to position [176, 0]
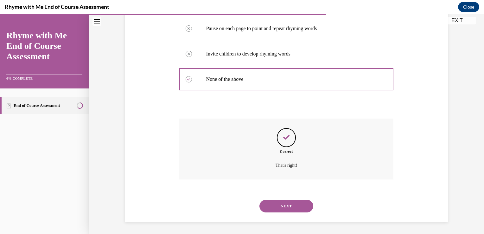
click at [291, 205] on button "NEXT" at bounding box center [286, 206] width 54 height 13
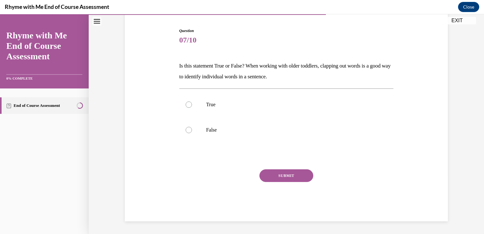
scroll to position [60, 0]
click at [188, 105] on div at bounding box center [189, 105] width 6 height 6
click at [188, 105] on input "True" at bounding box center [189, 105] width 6 height 6
radio input "true"
click at [282, 174] on button "SUBMIT" at bounding box center [286, 175] width 54 height 13
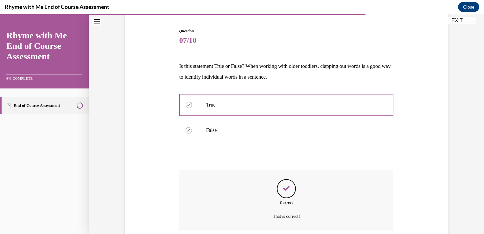
scroll to position [111, 0]
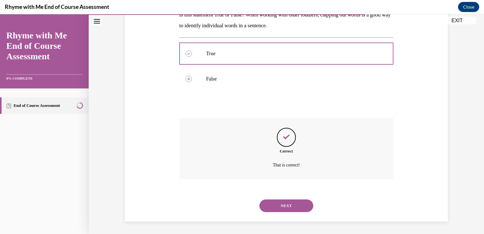
click at [291, 208] on button "NEXT" at bounding box center [286, 205] width 54 height 13
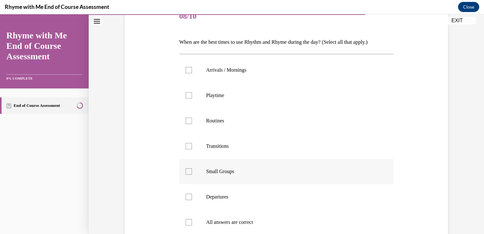
scroll to position [95, 0]
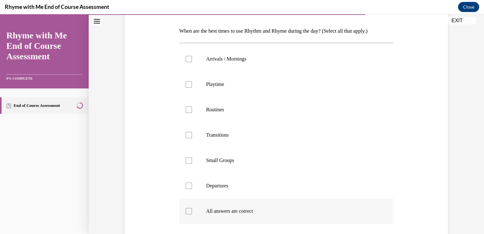
click at [182, 209] on label "All answers are correct" at bounding box center [286, 210] width 214 height 25
click at [186, 209] on input "All answers are correct" at bounding box center [189, 211] width 6 height 6
checkbox input "true"
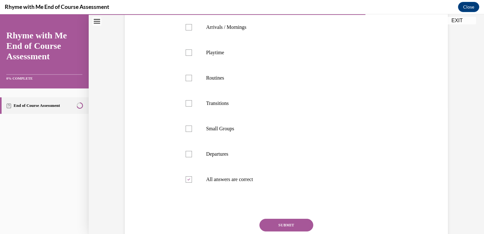
click at [281, 226] on button "SUBMIT" at bounding box center [286, 225] width 54 height 13
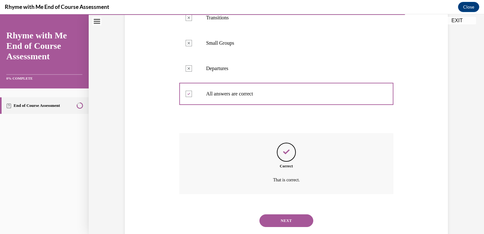
scroll to position [227, 0]
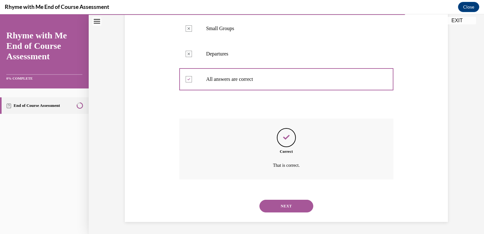
click at [282, 206] on button "NEXT" at bounding box center [286, 206] width 54 height 13
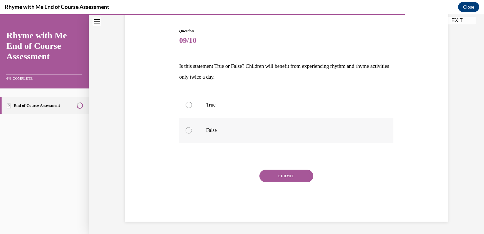
click at [186, 130] on div at bounding box center [189, 130] width 6 height 6
click at [186, 130] on input "False" at bounding box center [189, 130] width 6 height 6
radio input "true"
click at [282, 175] on button "SUBMIT" at bounding box center [286, 175] width 54 height 13
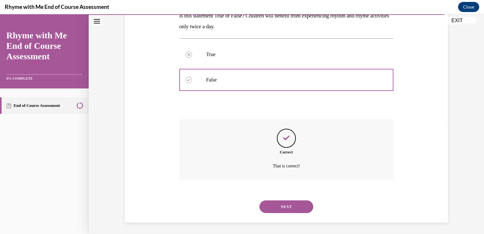
scroll to position [111, 0]
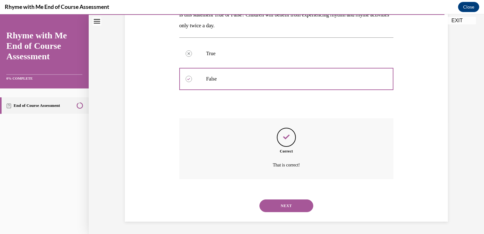
click at [281, 206] on button "NEXT" at bounding box center [286, 205] width 54 height 13
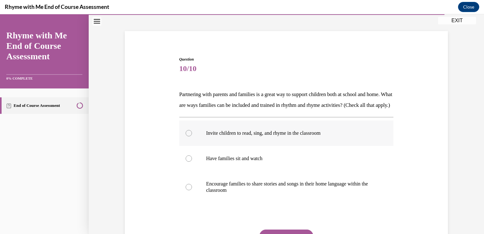
scroll to position [63, 0]
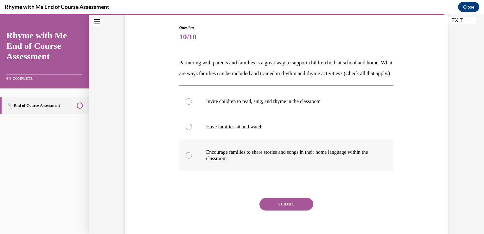
click at [188, 158] on div at bounding box center [189, 155] width 6 height 6
click at [188, 158] on input "Encourage families to share stories and songs in their home language within the…" at bounding box center [189, 155] width 6 height 6
radio input "true"
click at [186, 105] on div at bounding box center [189, 101] width 6 height 6
click at [186, 105] on input "Invite children to read, sing, and rhyme in the classroom" at bounding box center [189, 101] width 6 height 6
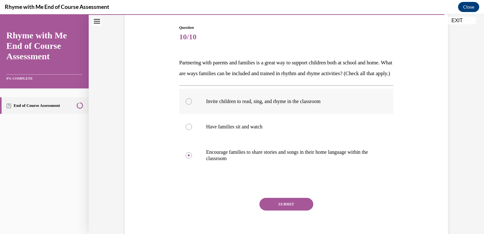
radio input "true"
click at [297, 210] on button "SUBMIT" at bounding box center [286, 204] width 54 height 13
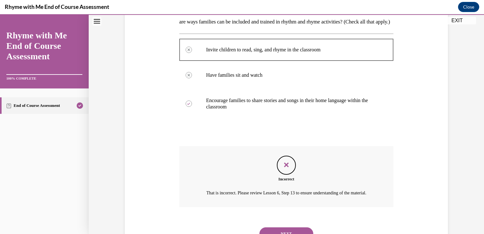
scroll to position [161, 0]
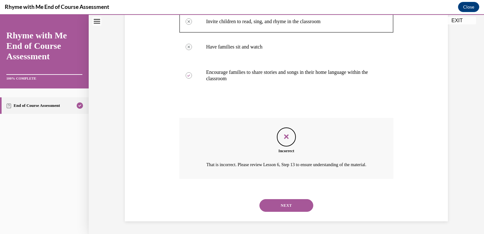
click at [287, 206] on button "NEXT" at bounding box center [286, 205] width 54 height 13
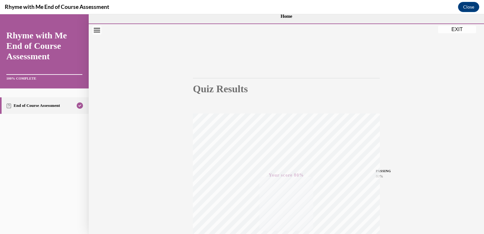
scroll to position [0, 0]
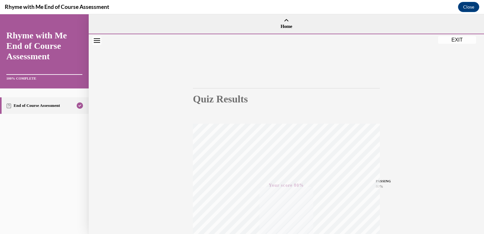
click at [456, 41] on button "EXIT" at bounding box center [457, 40] width 38 height 8
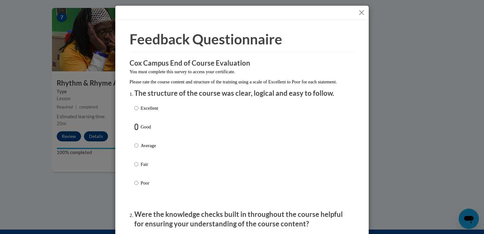
click at [134, 130] on input "Good" at bounding box center [136, 126] width 4 height 7
radio input "true"
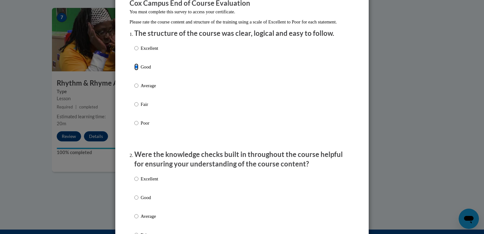
scroll to position [127, 0]
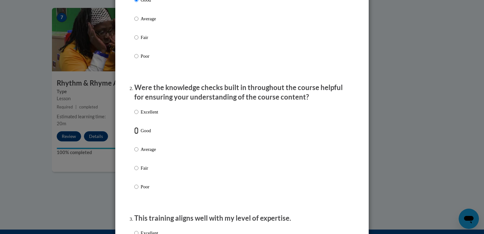
click at [134, 134] on input "Good" at bounding box center [136, 130] width 4 height 7
radio input "true"
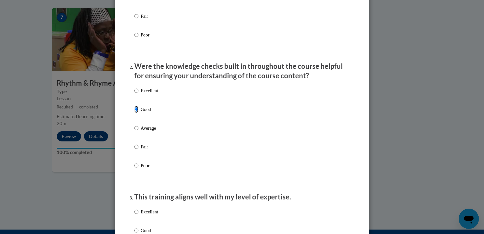
scroll to position [222, 0]
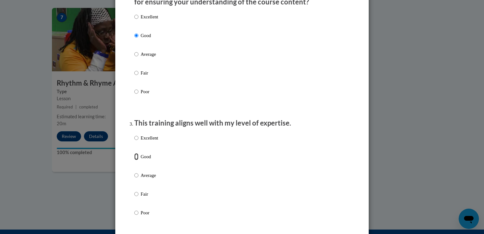
click at [136, 160] on input "Good" at bounding box center [136, 156] width 4 height 7
radio input "true"
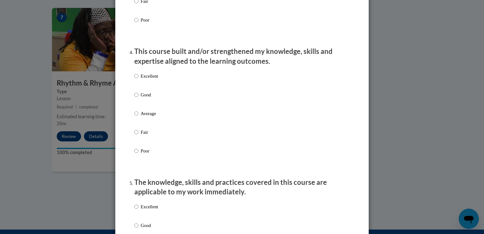
scroll to position [412, 0]
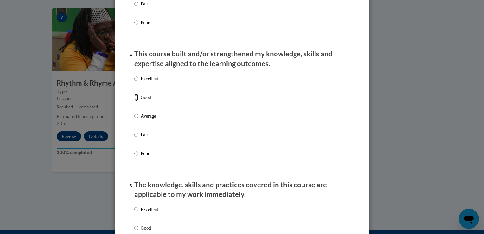
click at [135, 101] on input "Good" at bounding box center [136, 97] width 4 height 7
radio input "true"
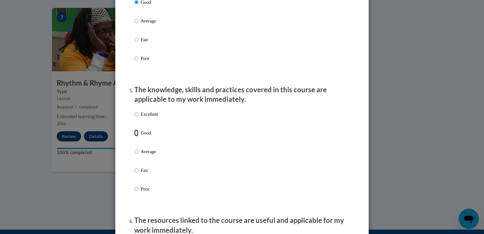
click at [134, 136] on input "Good" at bounding box center [136, 132] width 4 height 7
radio input "true"
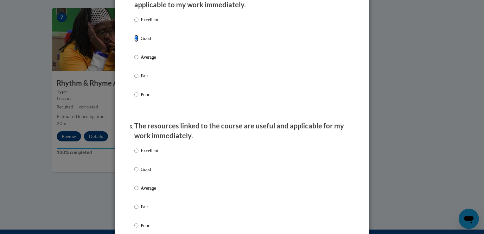
scroll to position [602, 0]
click at [134, 172] on input "Good" at bounding box center [136, 168] width 4 height 7
radio input "true"
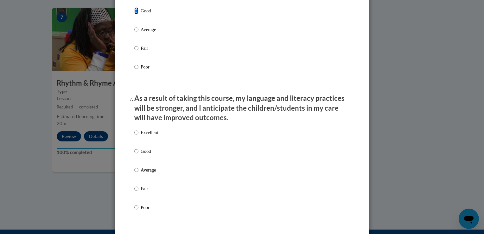
scroll to position [760, 0]
click at [134, 154] on input "Good" at bounding box center [136, 150] width 4 height 7
radio input "true"
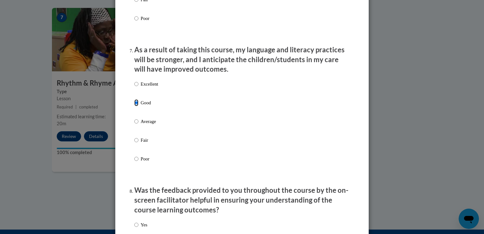
scroll to position [887, 0]
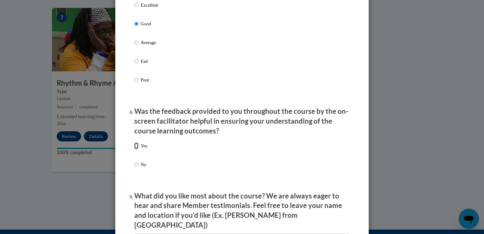
click at [134, 149] on input "Yes" at bounding box center [136, 145] width 4 height 7
radio input "true"
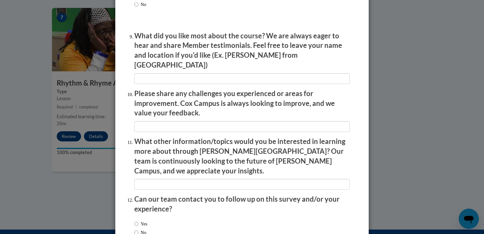
scroll to position [1085, 0]
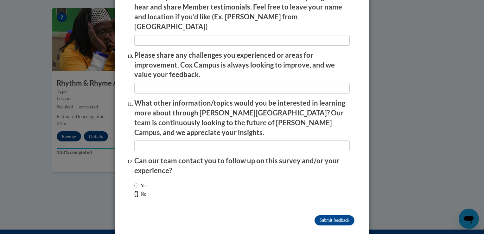
click at [134, 190] on input "No" at bounding box center [136, 193] width 4 height 7
radio input "true"
click at [322, 215] on input "Submit feedback" at bounding box center [334, 220] width 40 height 10
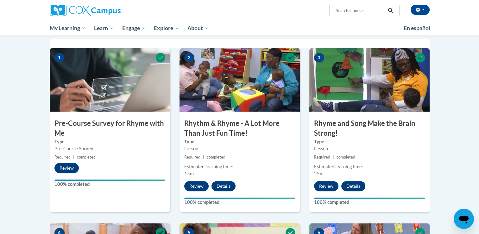
scroll to position [0, 0]
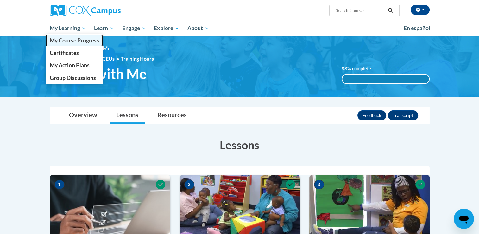
click at [67, 41] on span "My Course Progress" at bounding box center [73, 40] width 49 height 7
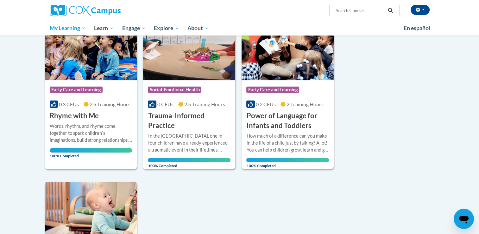
scroll to position [95, 0]
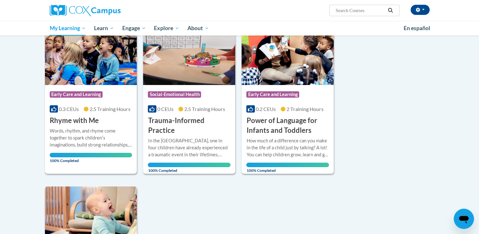
click at [118, 122] on div "Course Category: Early Care and Learning 0.3 CEUs 2.5 Training Hours COURSE Rhy…" at bounding box center [91, 105] width 92 height 41
